Goal: Task Accomplishment & Management: Manage account settings

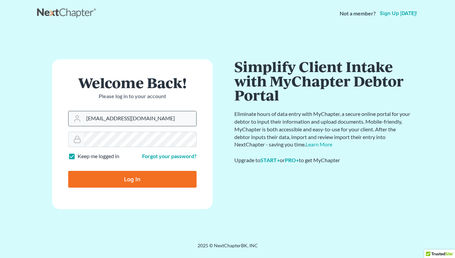
type input "[EMAIL_ADDRESS][DOMAIN_NAME]"
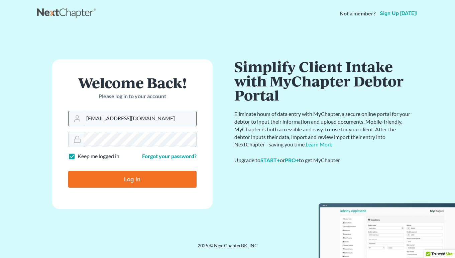
click at [132, 178] on input "Log In" at bounding box center [132, 179] width 128 height 17
type input "Thinking..."
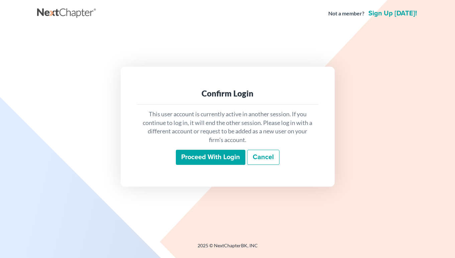
click at [211, 157] on input "Proceed with login" at bounding box center [211, 157] width 70 height 15
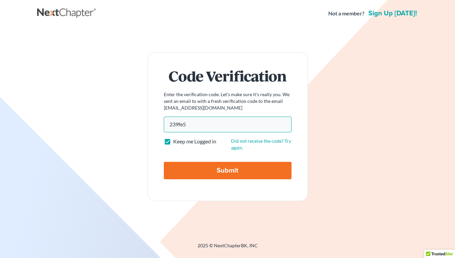
type input "239fe5"
click at [209, 177] on input "Submit" at bounding box center [228, 170] width 128 height 17
type input "Thinking..."
